Goal: Task Accomplishment & Management: Manage account settings

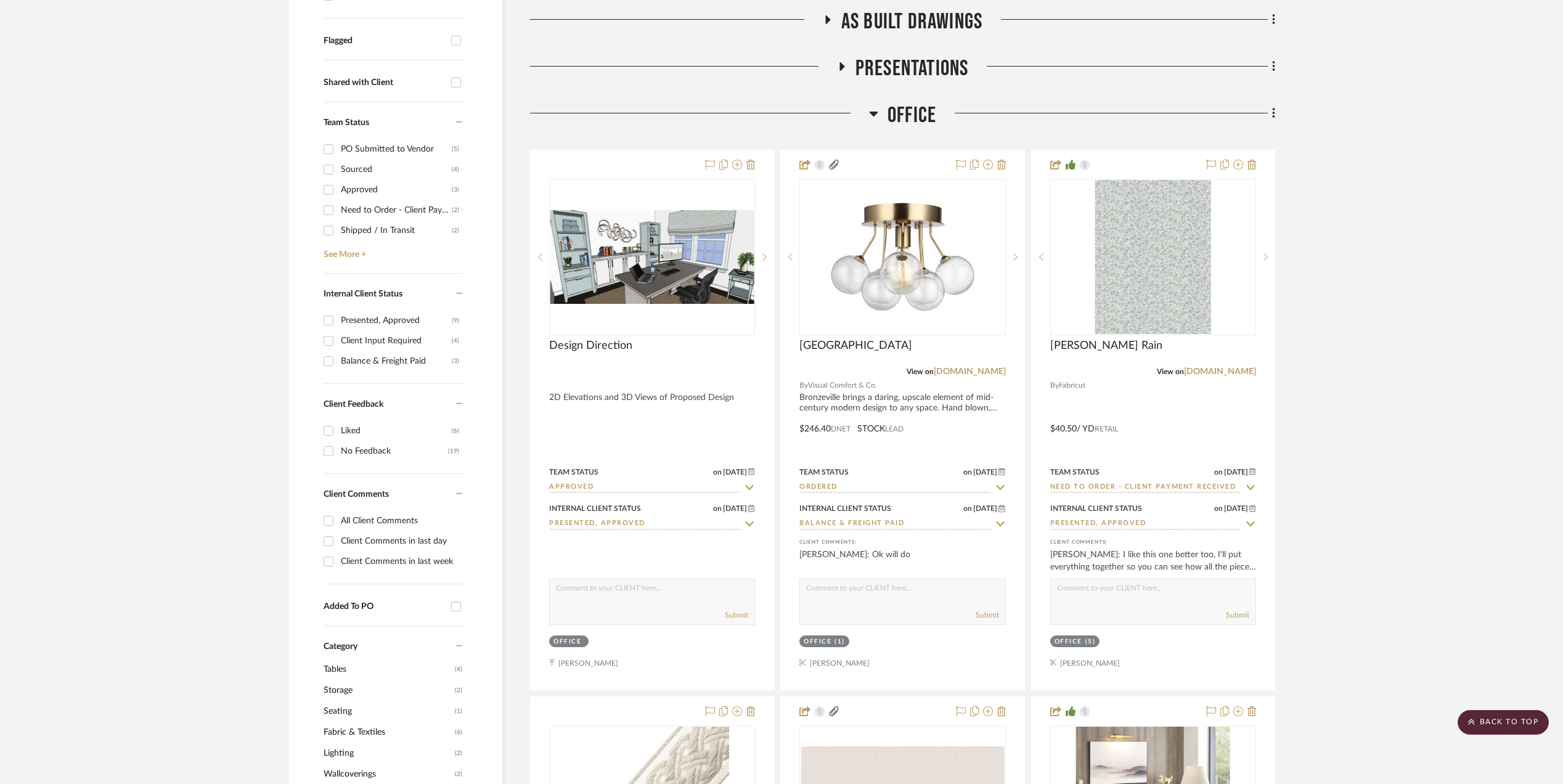
scroll to position [575, 0]
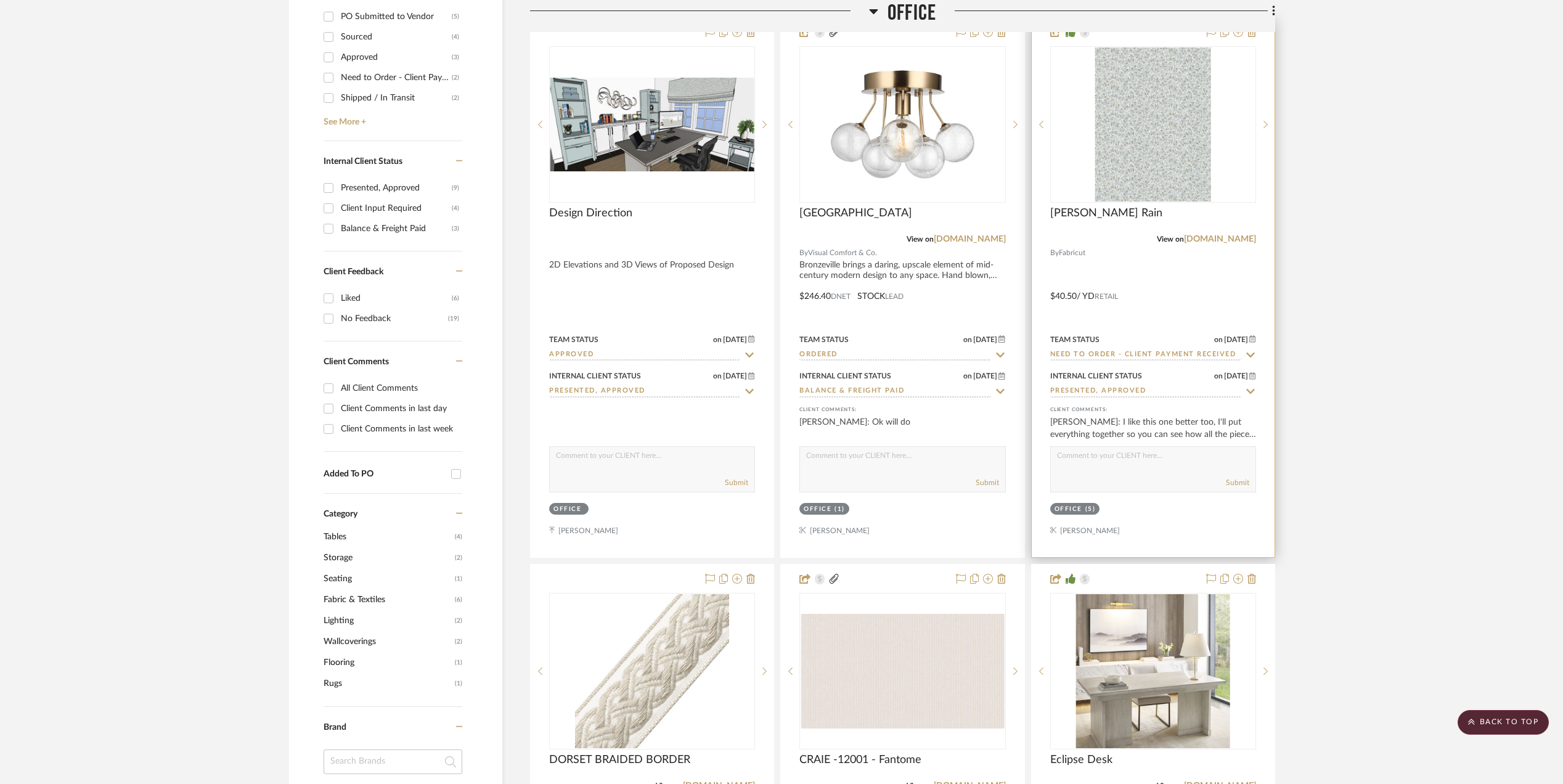
click at [1216, 359] on input "Need to Order - Client Payment Received" at bounding box center [1146, 355] width 191 height 12
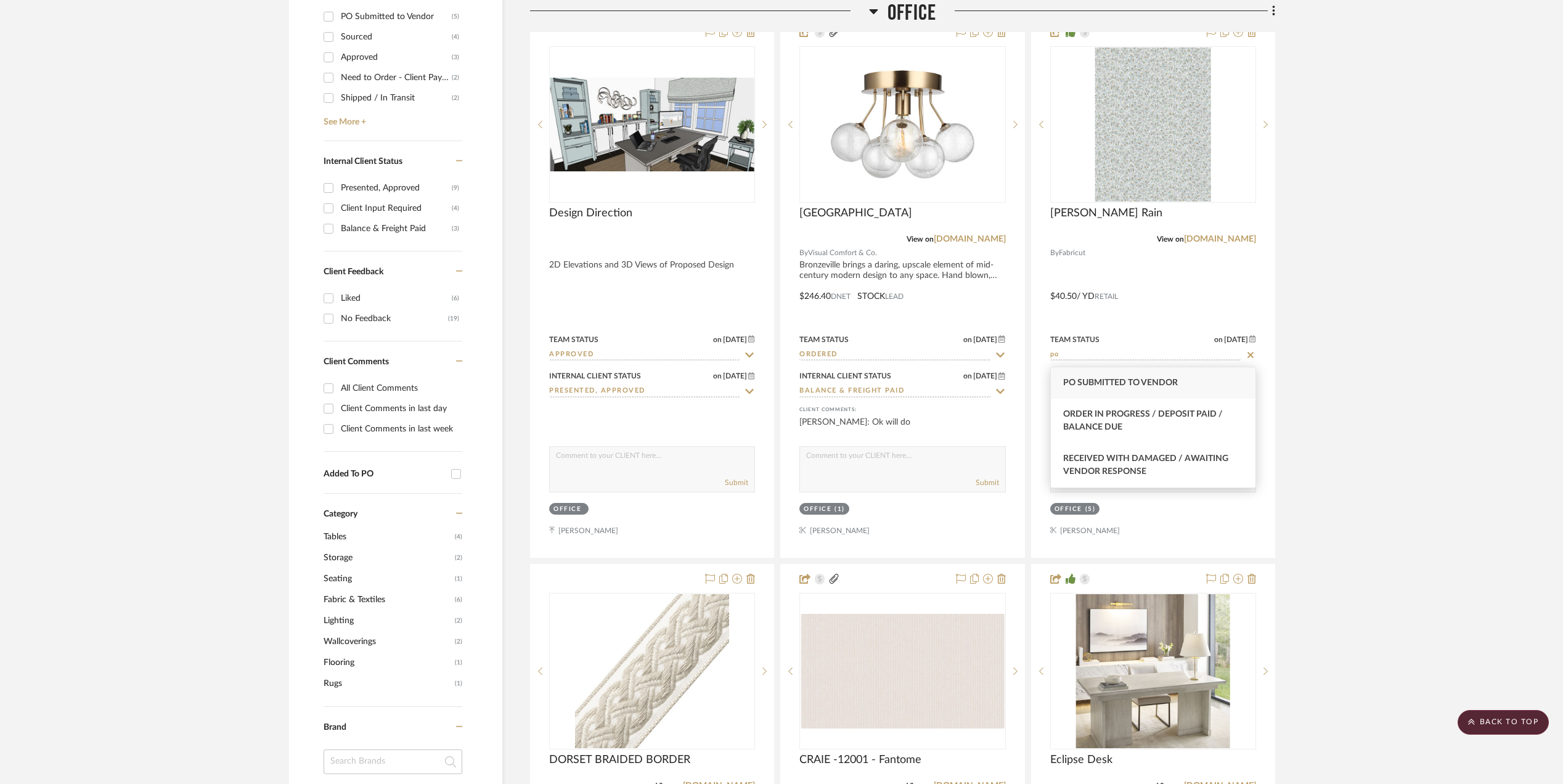
type input "po"
click at [1177, 390] on div "PO Submitted to Vendor" at bounding box center [1153, 383] width 205 height 32
type input "[DATE]"
type input "PO Submitted to Vendor"
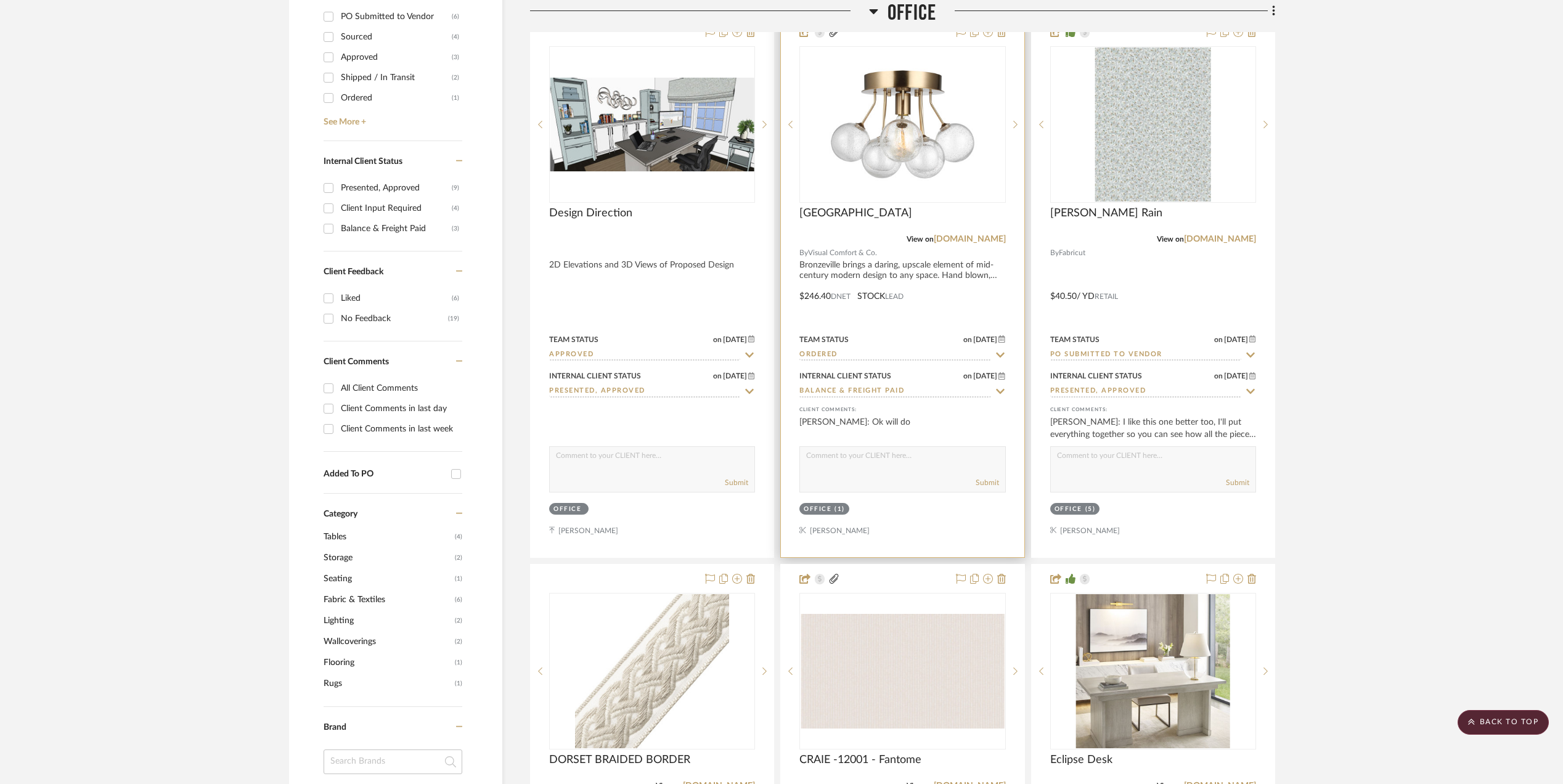
click at [846, 352] on input "Ordered" at bounding box center [895, 355] width 191 height 12
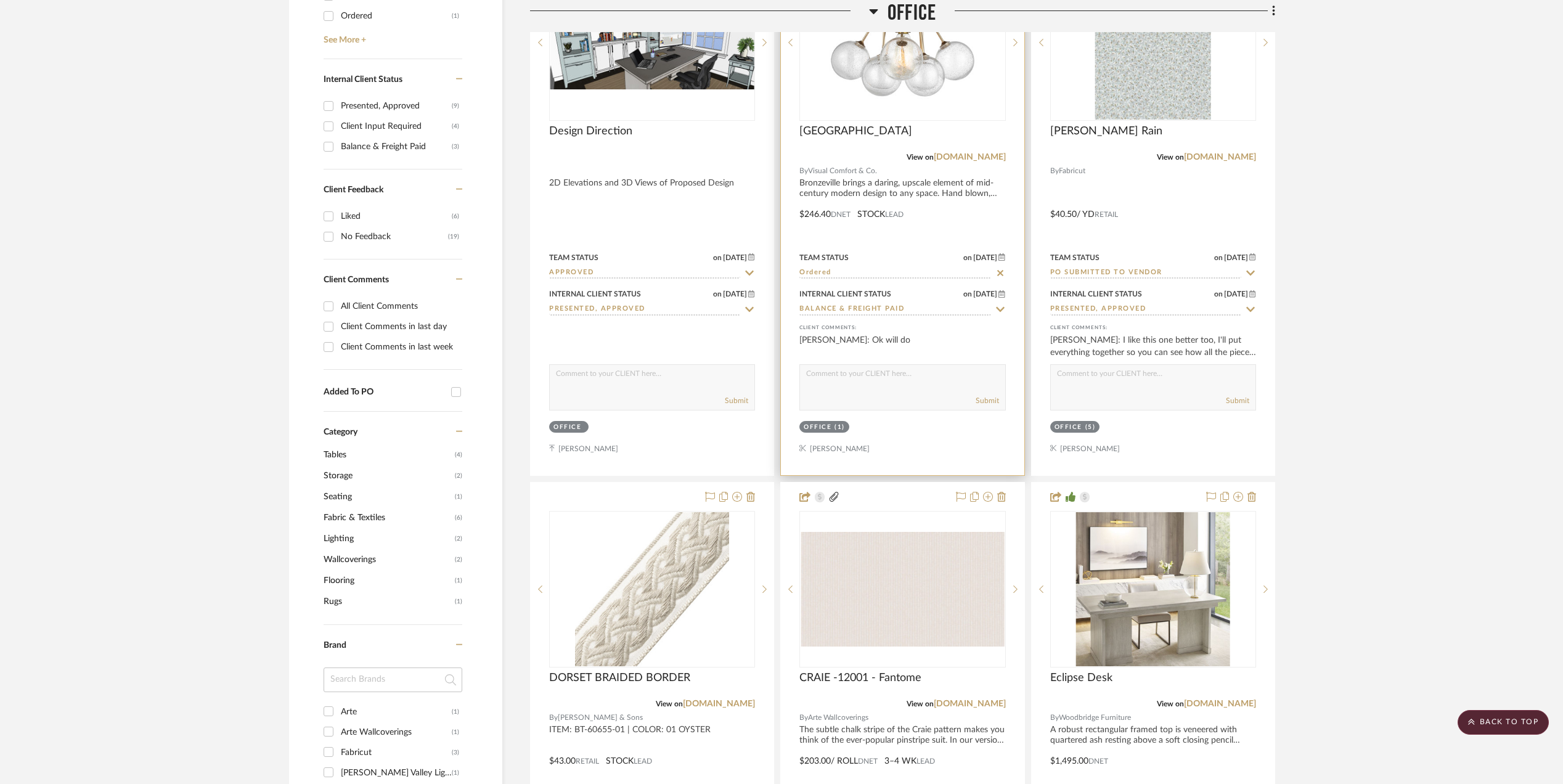
click at [1000, 276] on icon at bounding box center [1001, 273] width 6 height 6
type input "[DATE]"
click at [978, 276] on input at bounding box center [895, 273] width 191 height 12
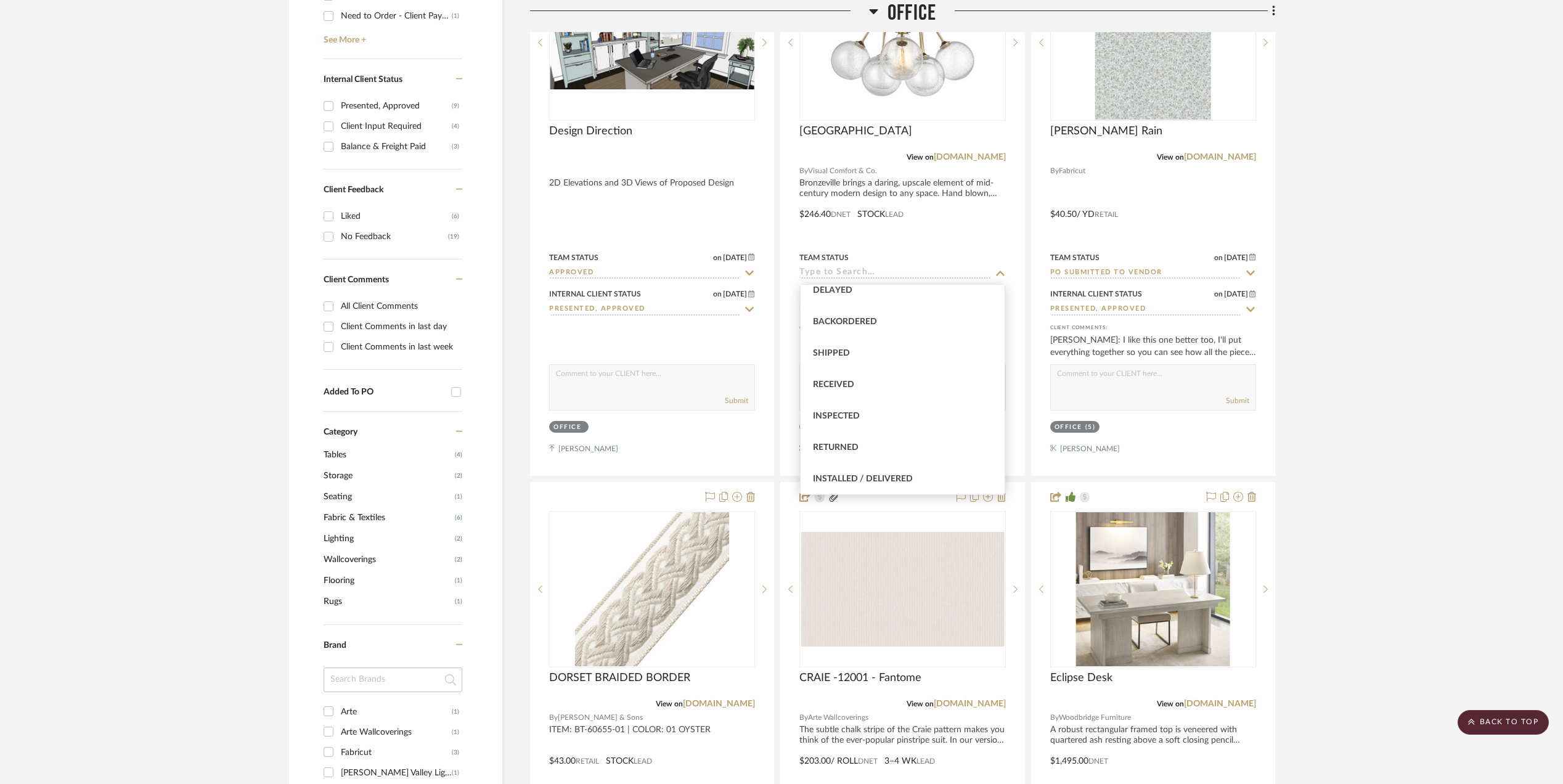
scroll to position [164, 0]
click at [859, 355] on div "Received" at bounding box center [903, 357] width 205 height 32
type input "Received"
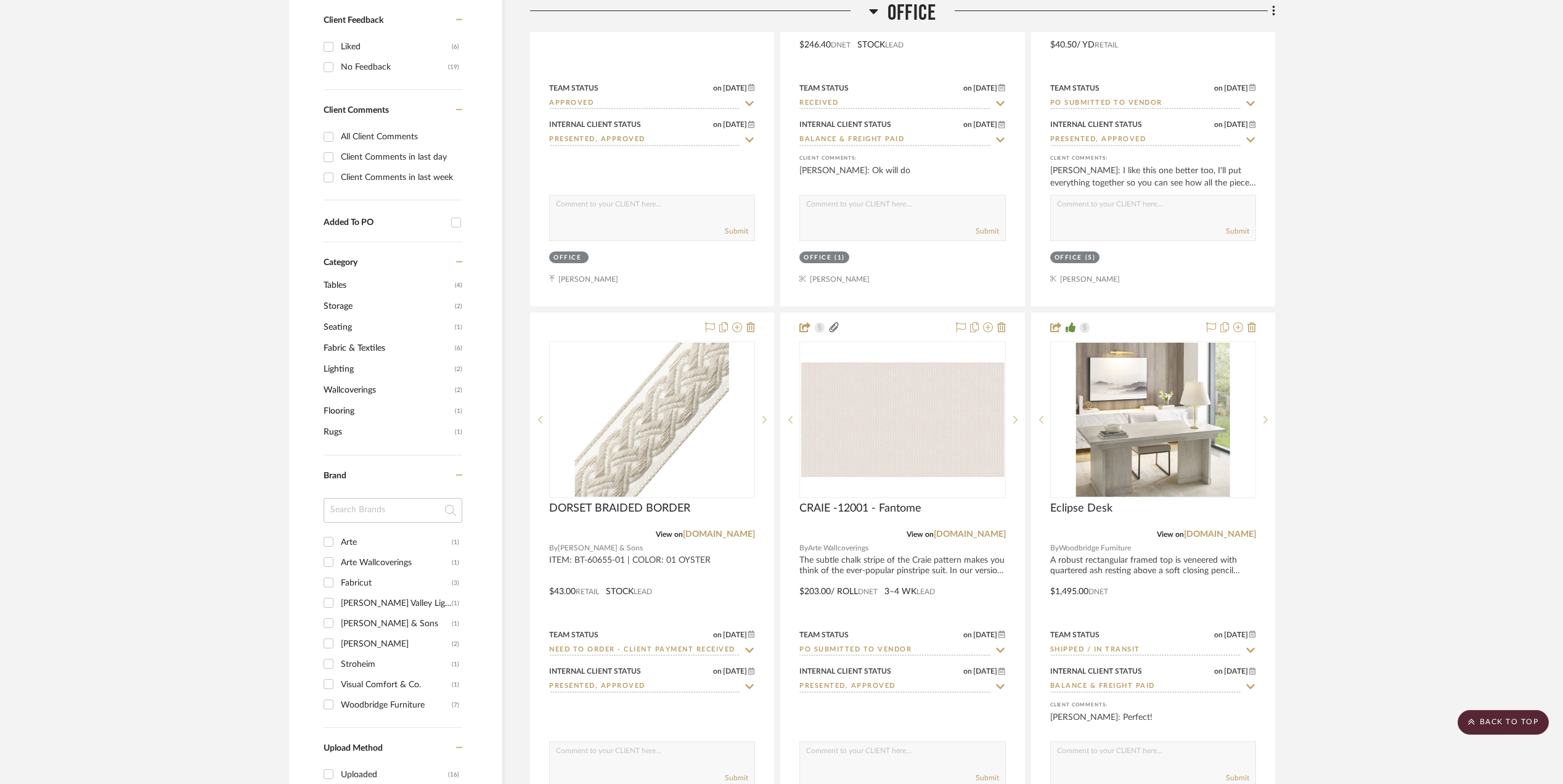
scroll to position [904, 0]
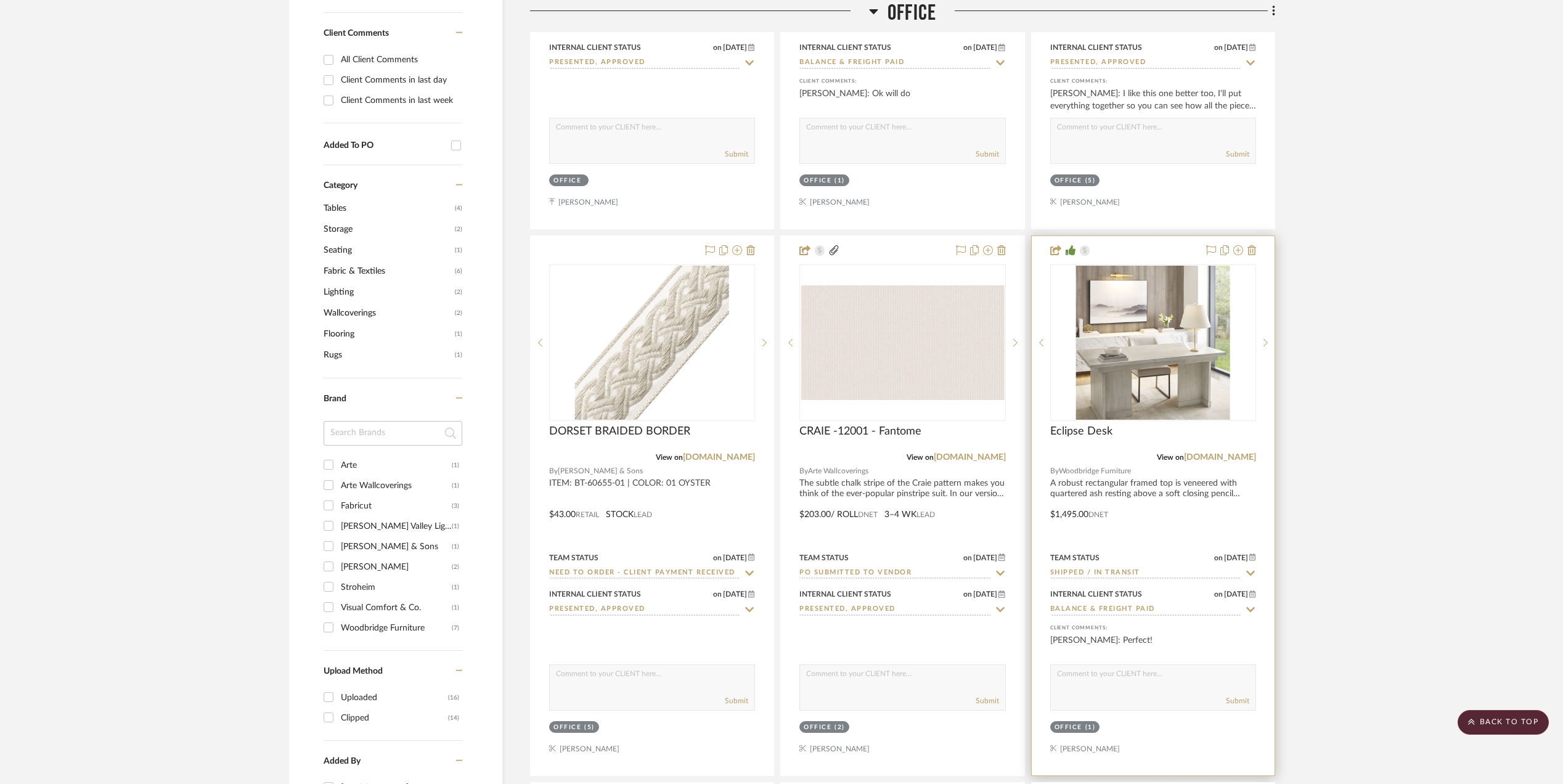
click at [1108, 570] on input "Shipped / In Transit" at bounding box center [1146, 574] width 191 height 12
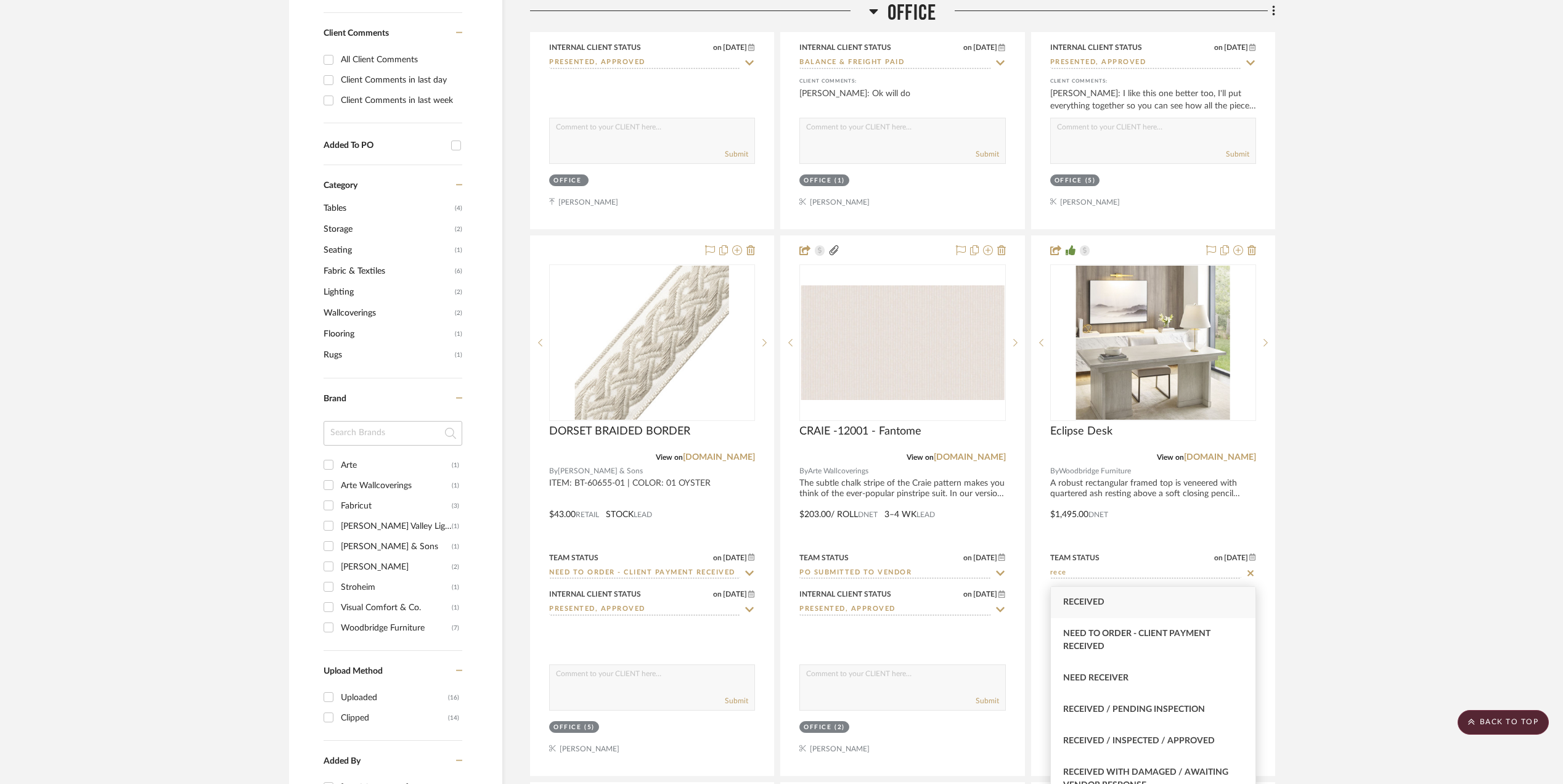
type input "rece"
click at [1106, 608] on div "Received" at bounding box center [1153, 602] width 205 height 32
type input "[DATE]"
type input "Received"
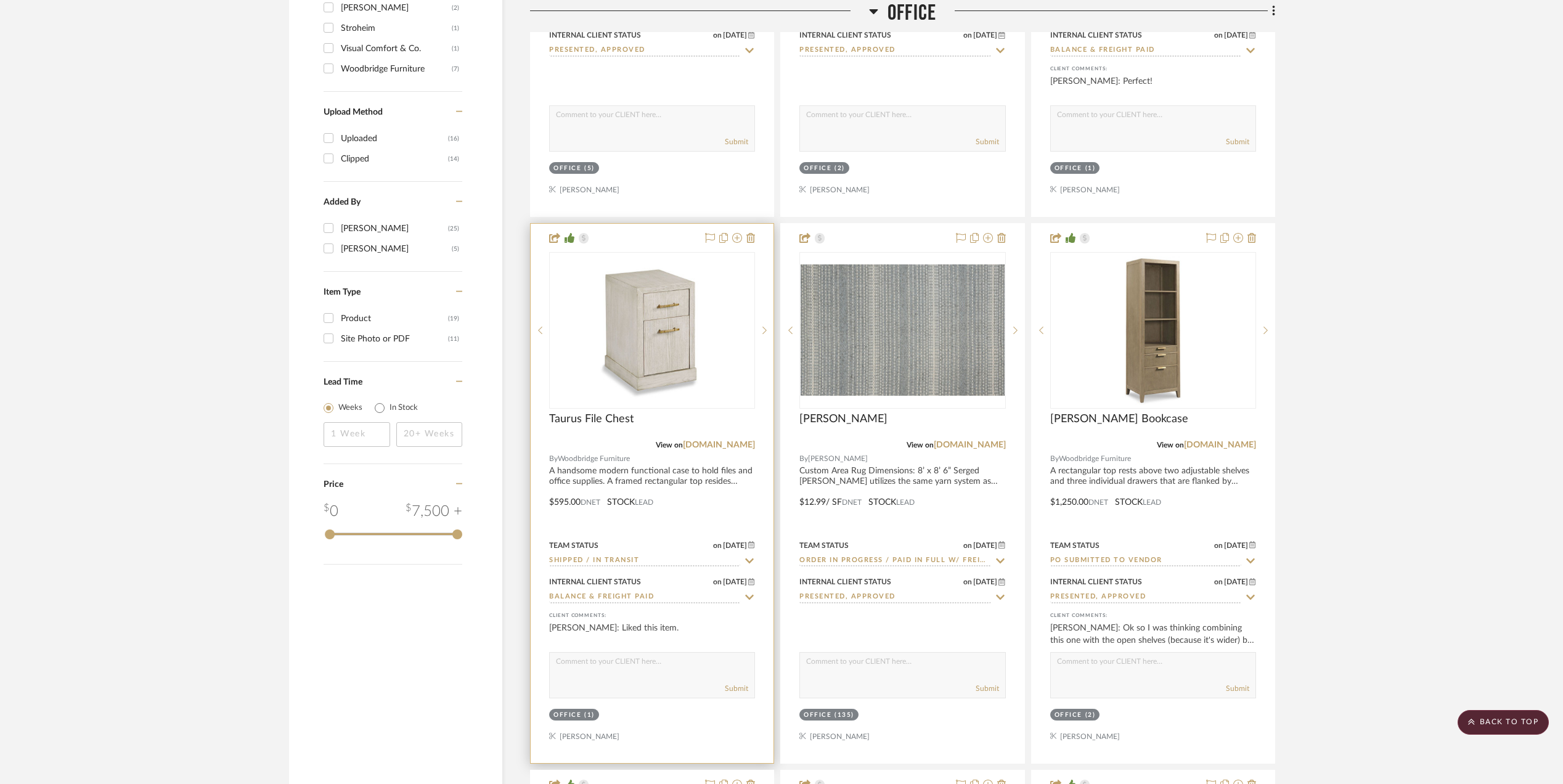
scroll to position [1479, 0]
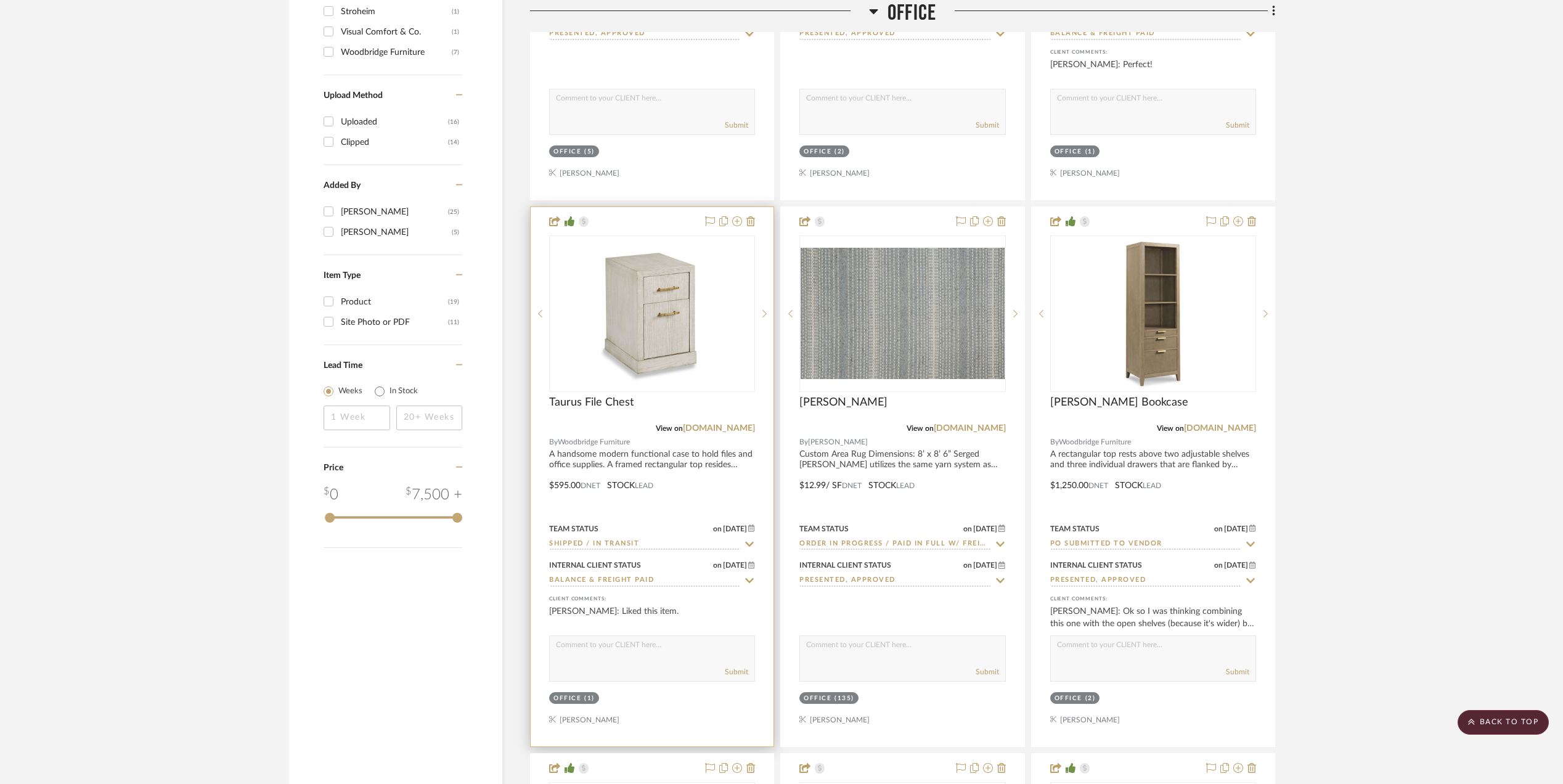
click at [620, 550] on input "Shipped / In Transit" at bounding box center [644, 545] width 191 height 12
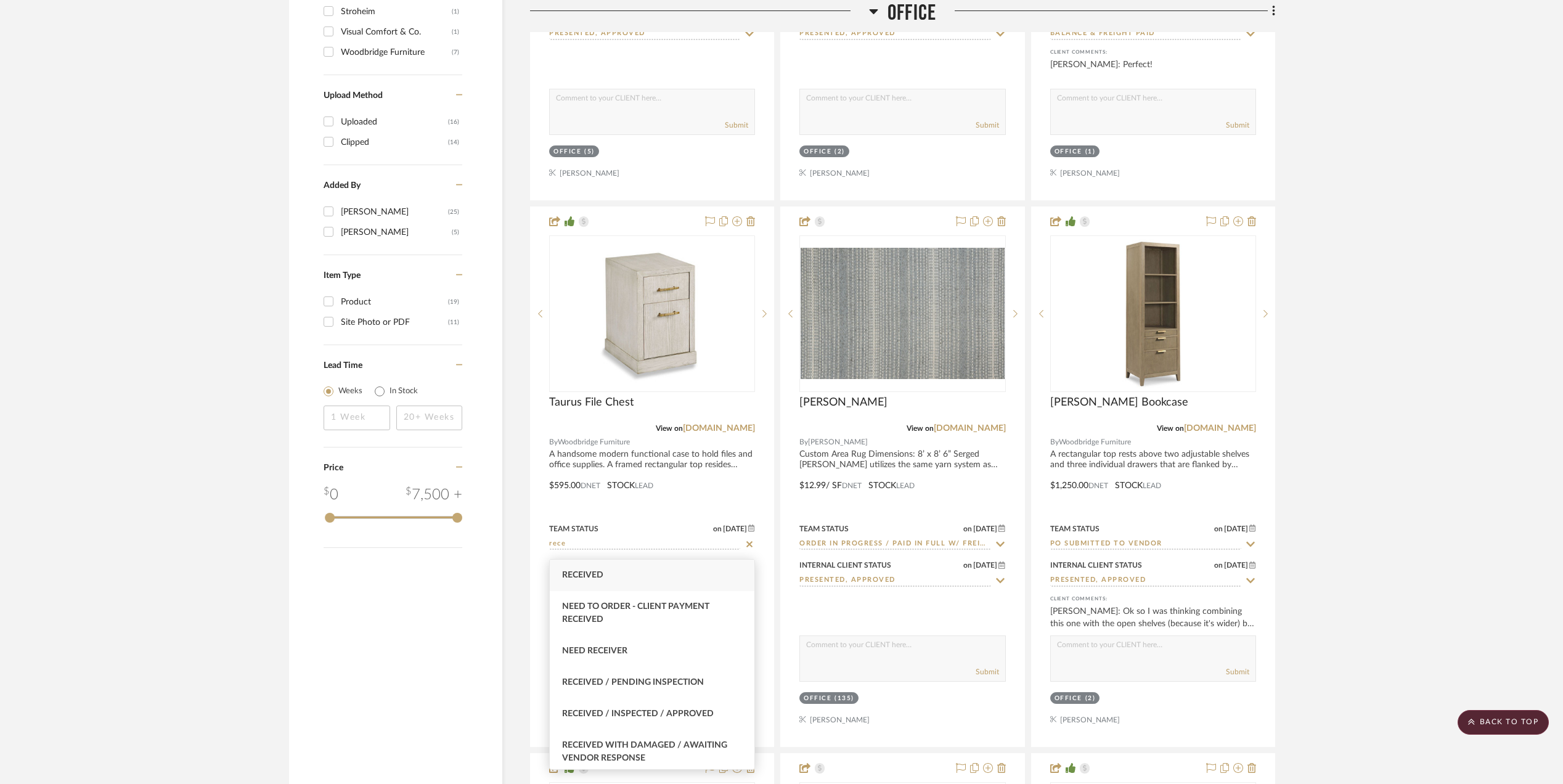
type input "rece"
click at [614, 577] on div "Received" at bounding box center [652, 575] width 205 height 32
type input "[DATE]"
type input "Received"
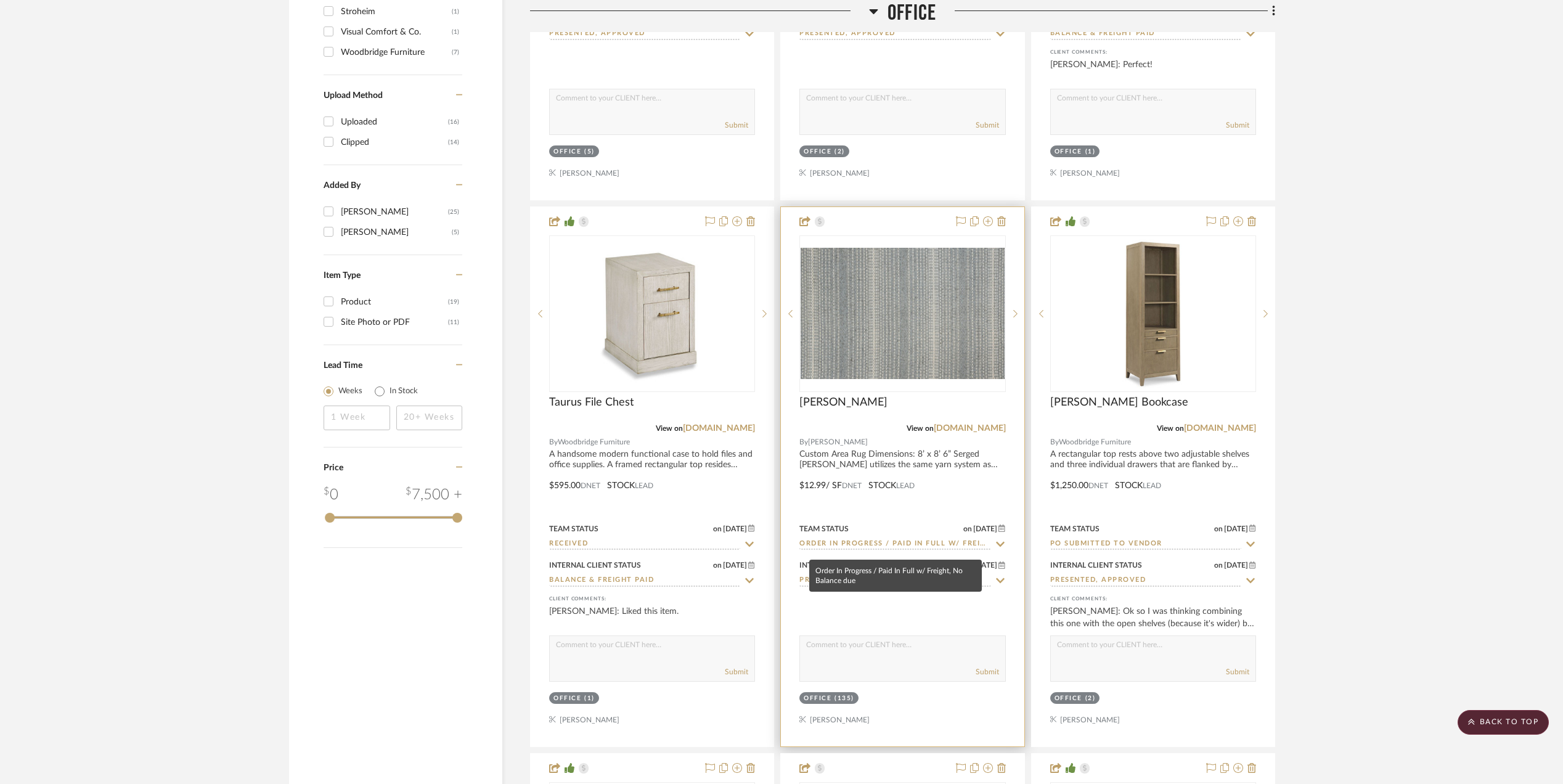
click at [851, 548] on input "Order In Progress / Paid In Full w/ Freight, No Balance due" at bounding box center [895, 545] width 191 height 12
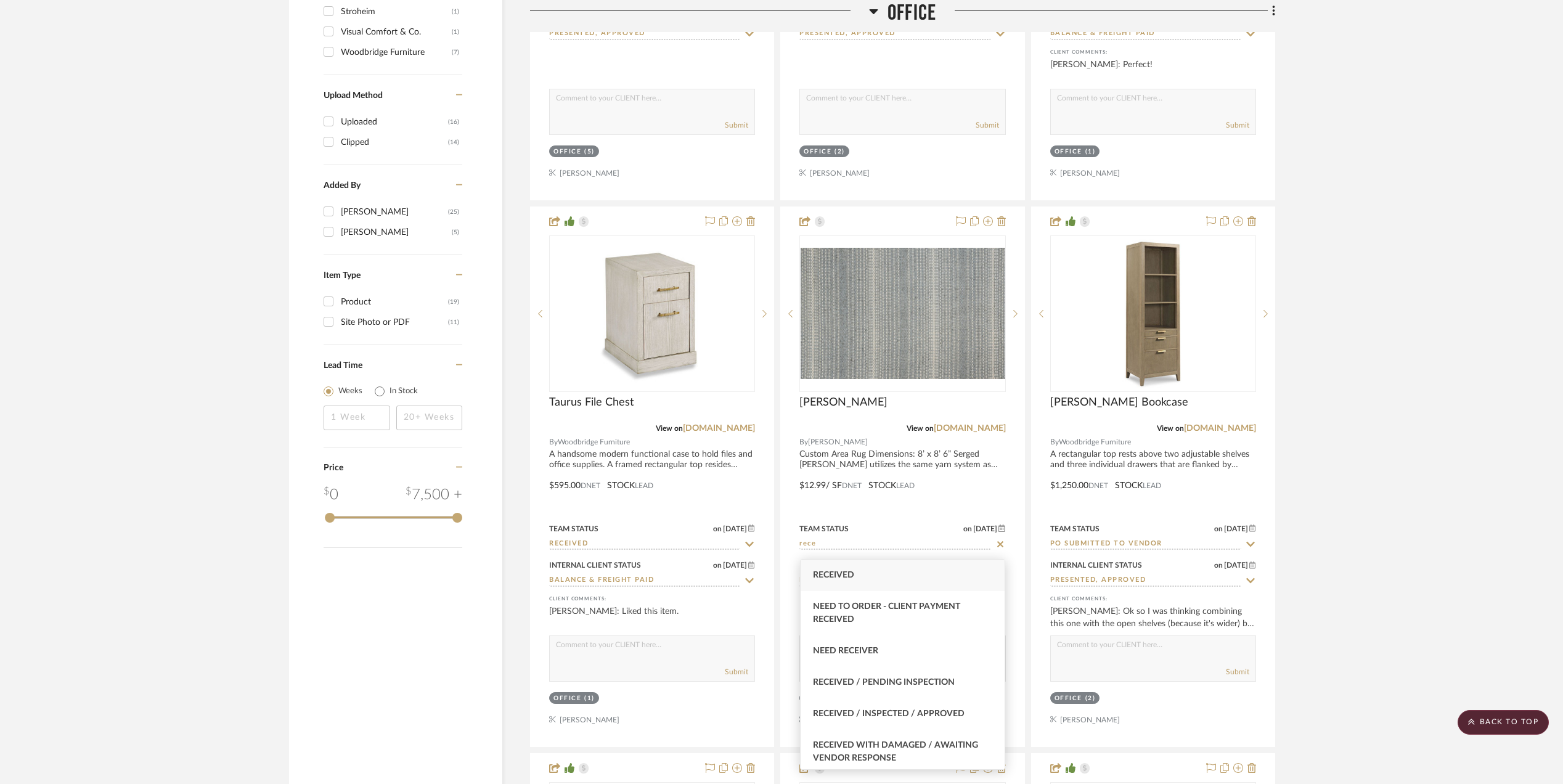
type input "rece"
click at [856, 582] on div "Received" at bounding box center [903, 575] width 205 height 32
type input "[DATE]"
type input "Received"
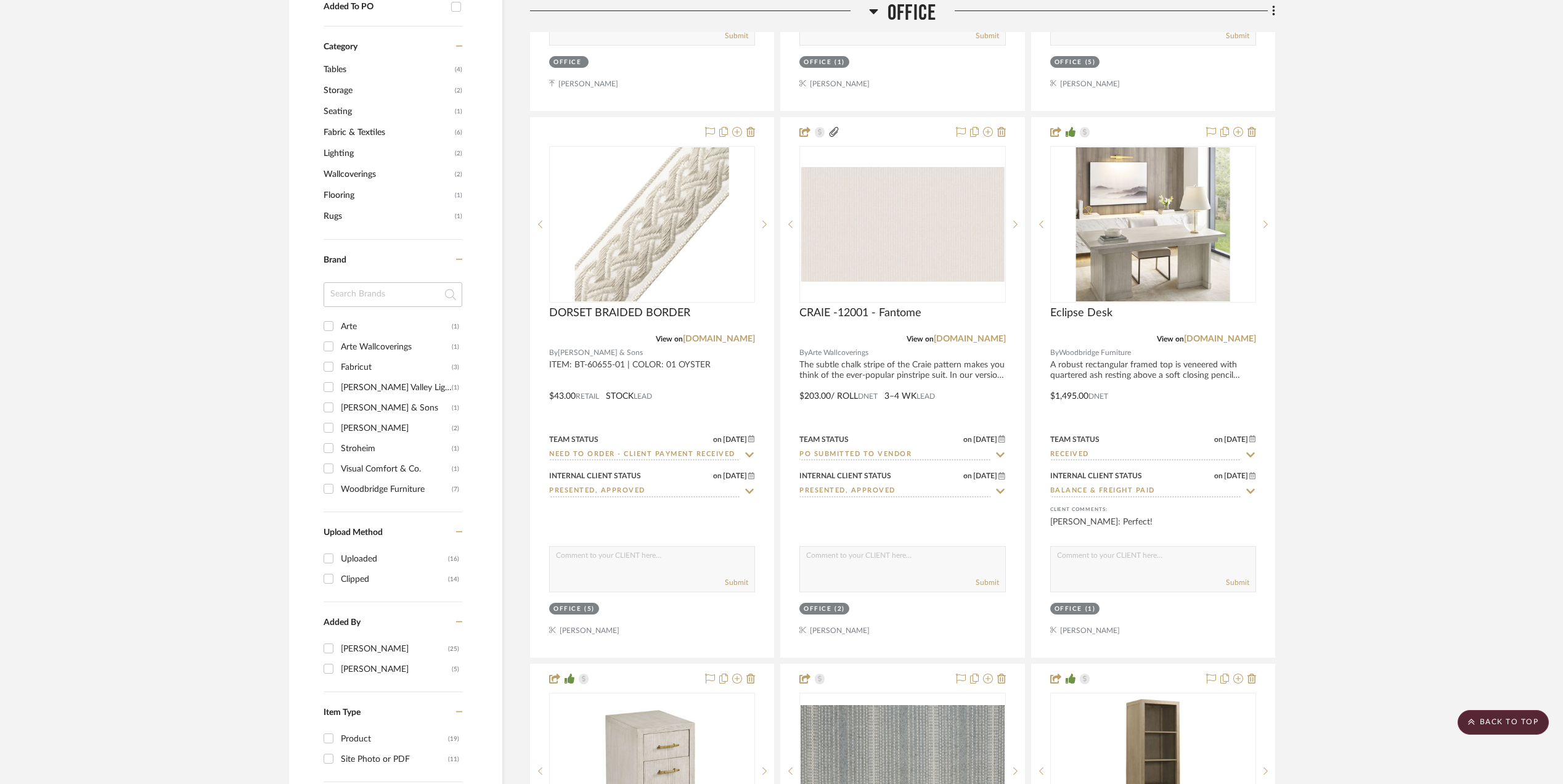
scroll to position [802, 0]
